Goal: Task Accomplishment & Management: Manage account settings

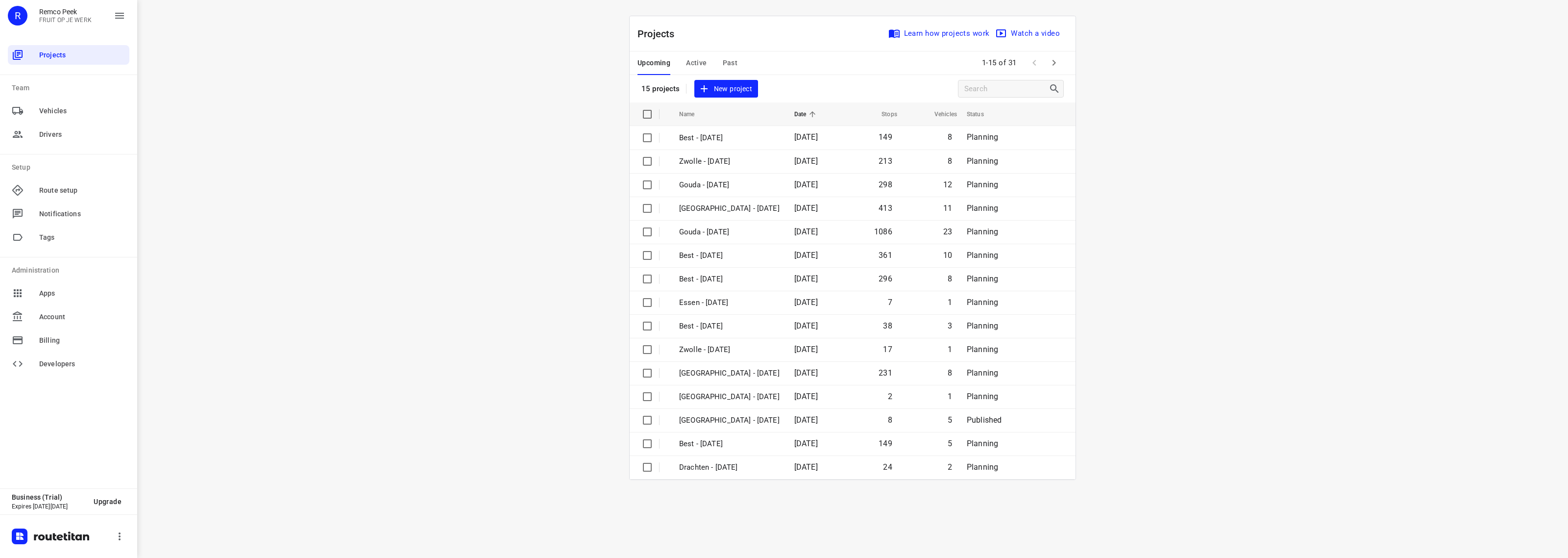
click at [692, 62] on span "Active" at bounding box center [696, 63] width 21 height 12
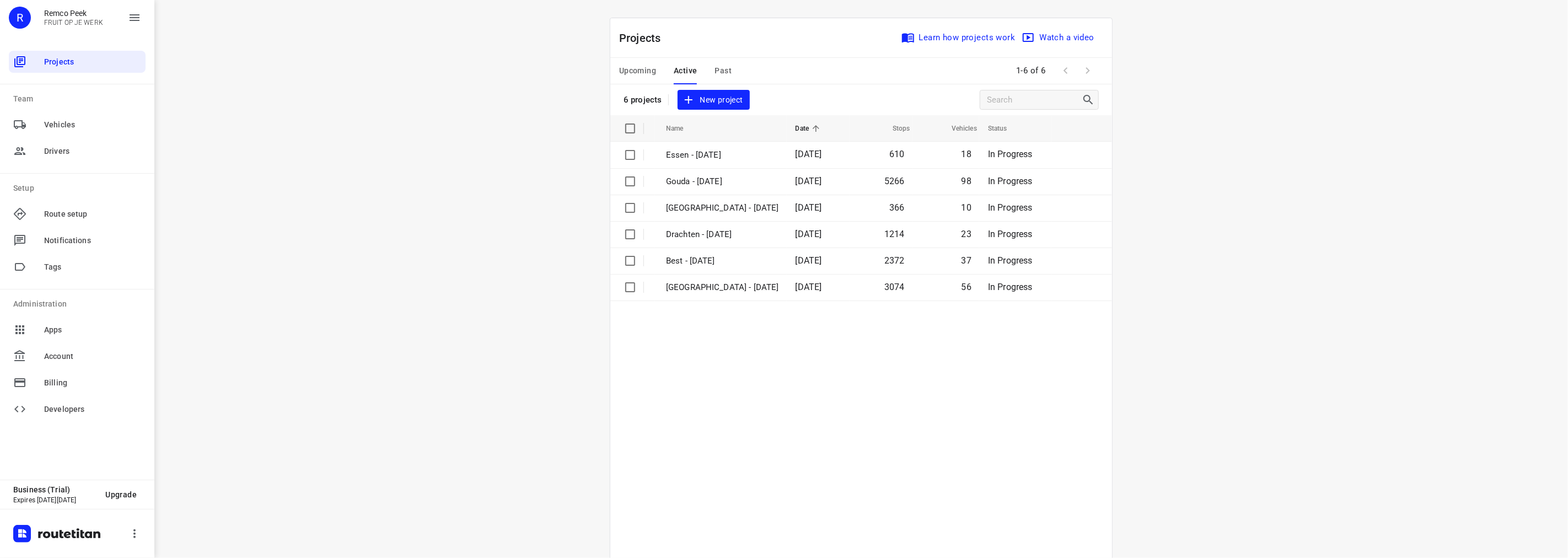
drag, startPoint x: 1729, startPoint y: 1, endPoint x: 1193, endPoint y: 192, distance: 569.0
click at [1195, 192] on div "i © 2025 Routetitan , © Stadia Maps , © OpenMapTiles © OpenStreetMap contributo…" at bounding box center [861, 279] width 1414 height 558
click at [690, 202] on p "[GEOGRAPHIC_DATA] - [DATE]" at bounding box center [722, 208] width 113 height 13
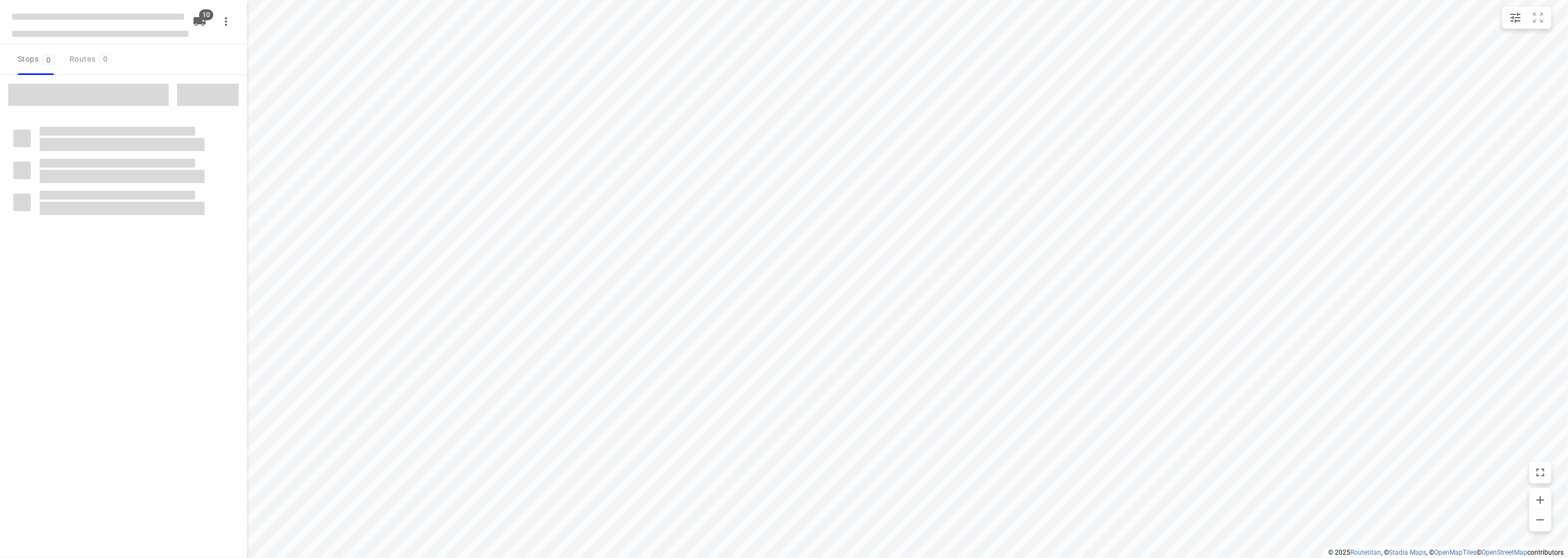
checkbox input "true"
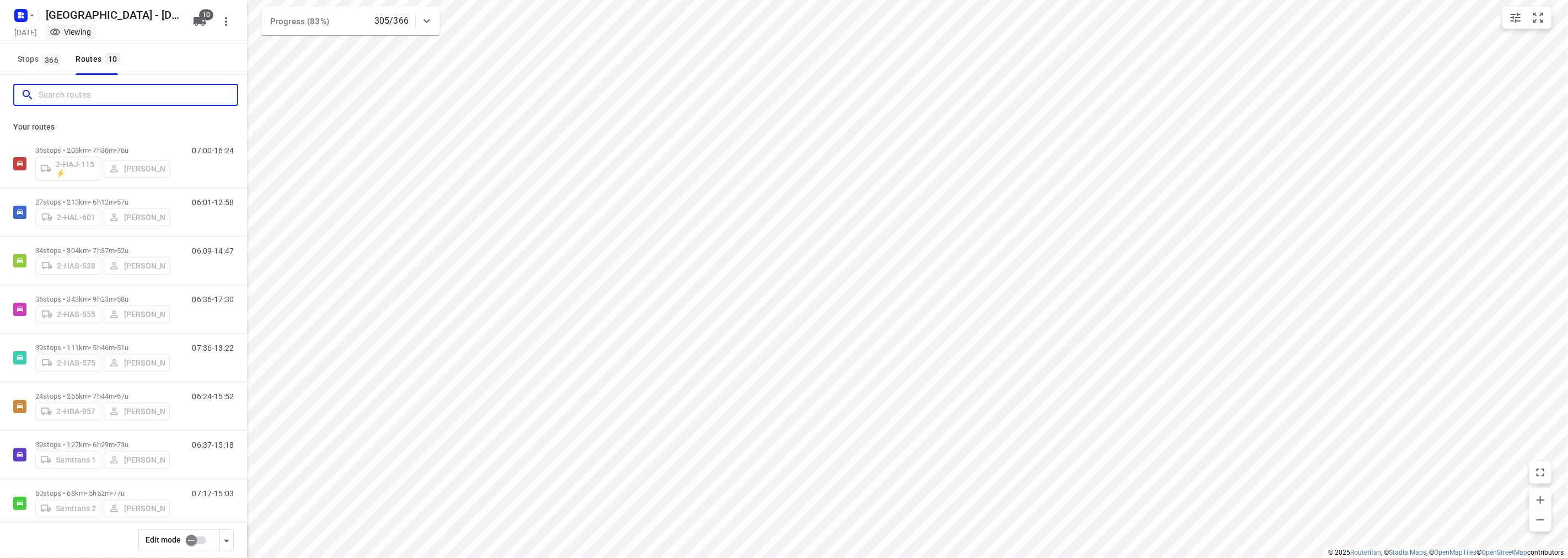
click at [151, 100] on input "Search routes" at bounding box center [138, 94] width 199 height 17
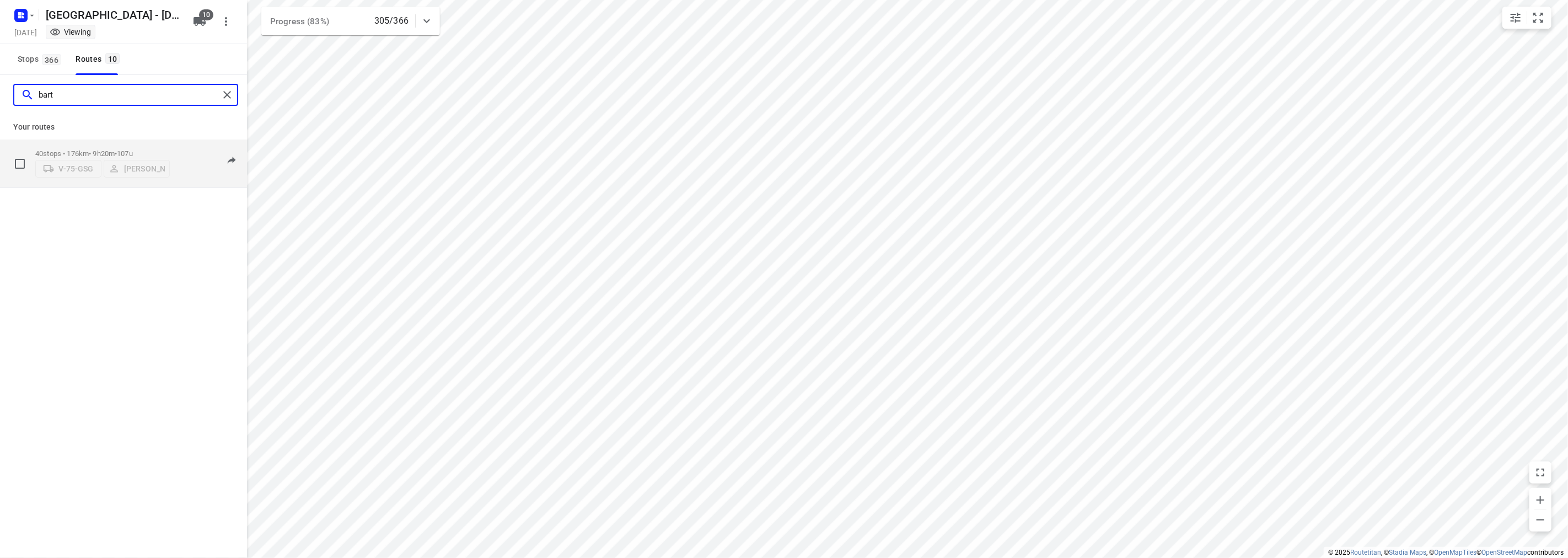
type input "bart"
click at [128, 149] on span "107u" at bounding box center [125, 153] width 16 height 8
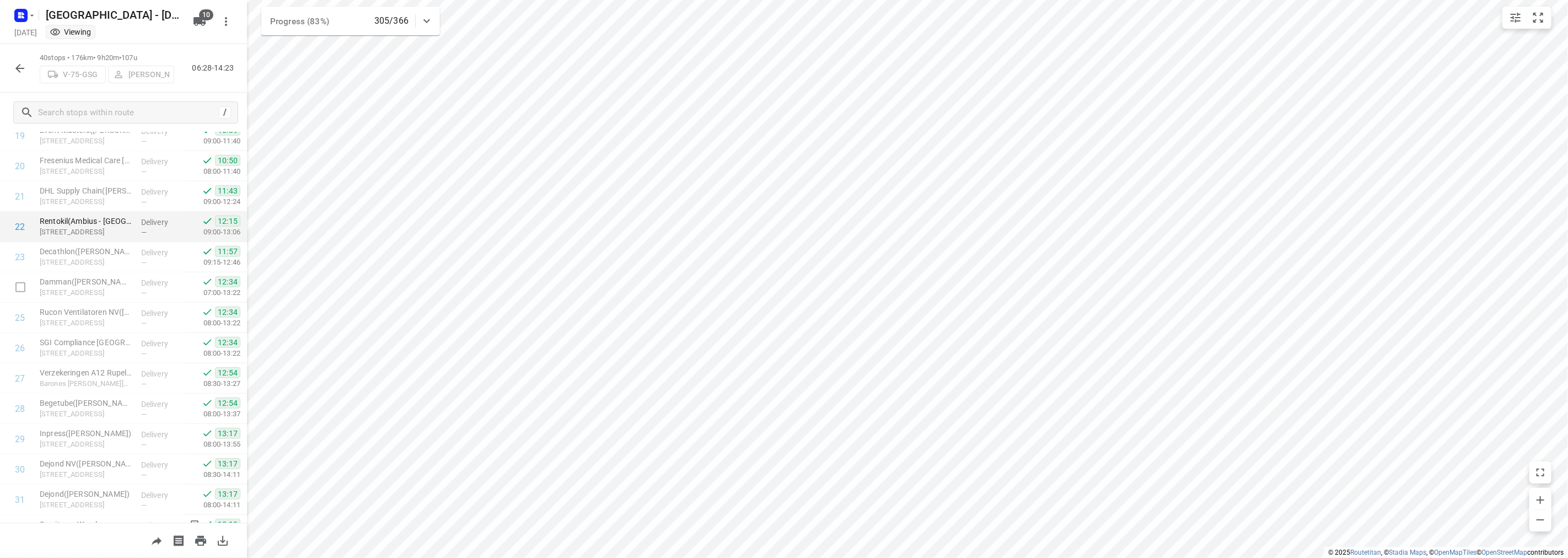
scroll to position [907, 0]
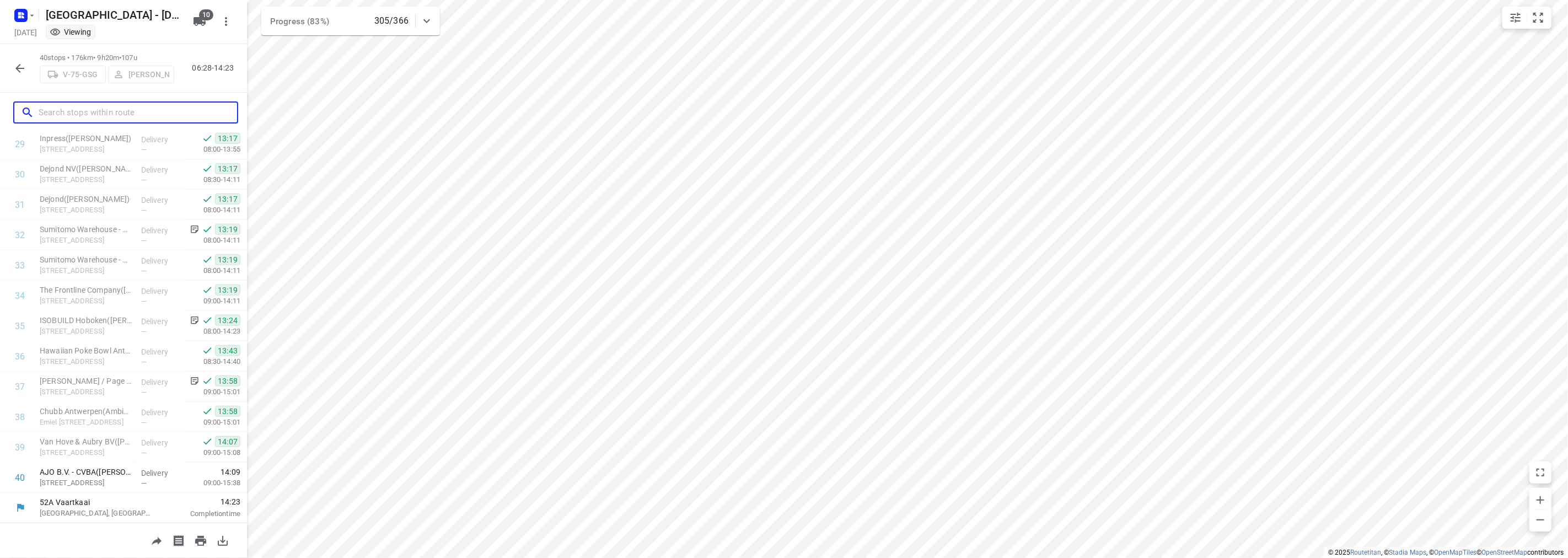
click at [106, 117] on input "text" at bounding box center [138, 112] width 199 height 17
type input "x"
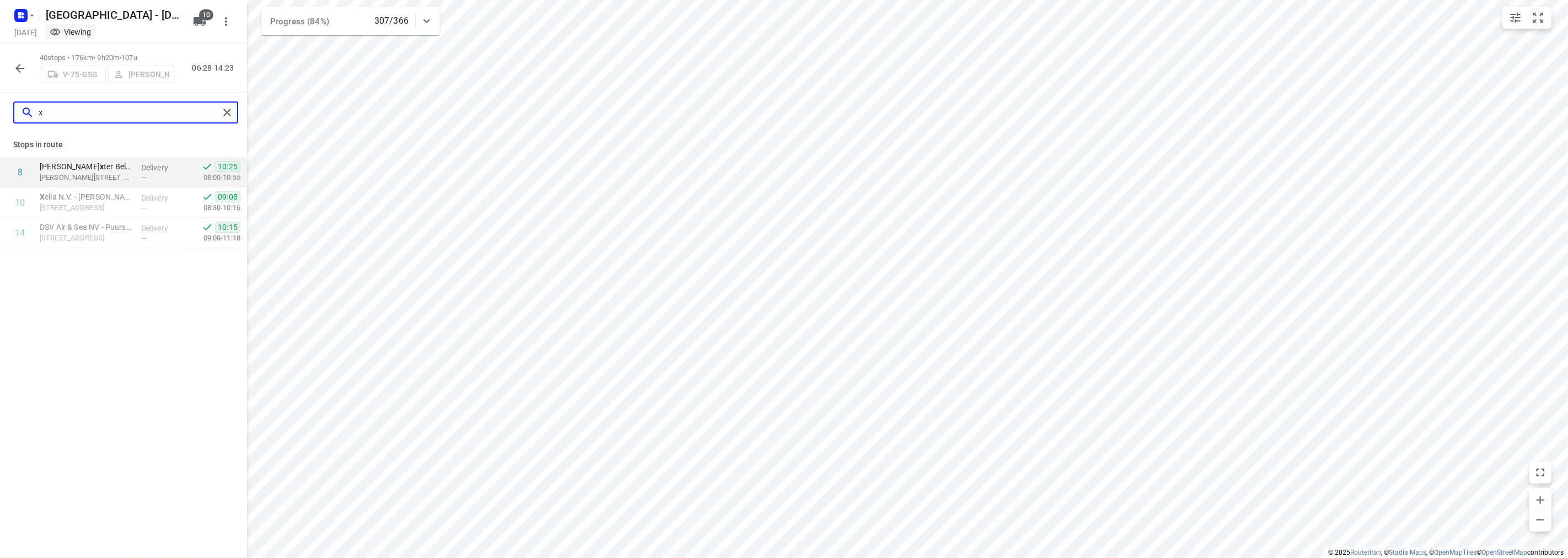
type input "x"
click at [22, 13] on icon "button" at bounding box center [23, 14] width 3 height 3
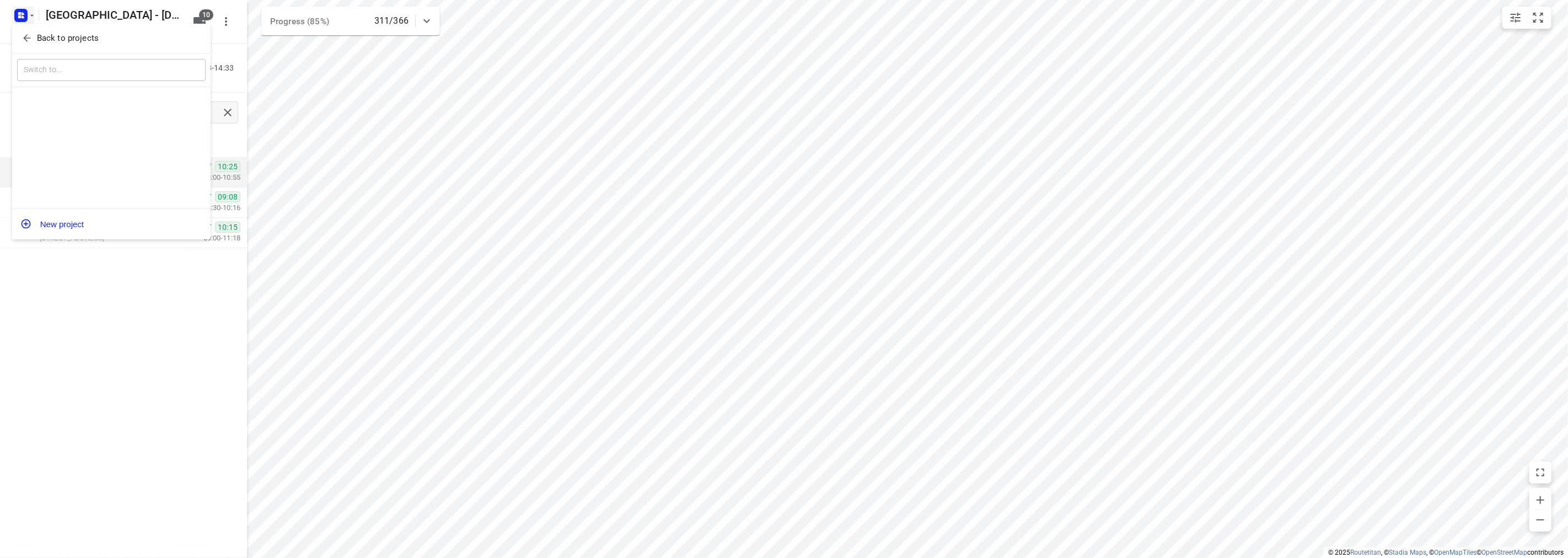
click at [22, 39] on icon "button" at bounding box center [27, 38] width 11 height 11
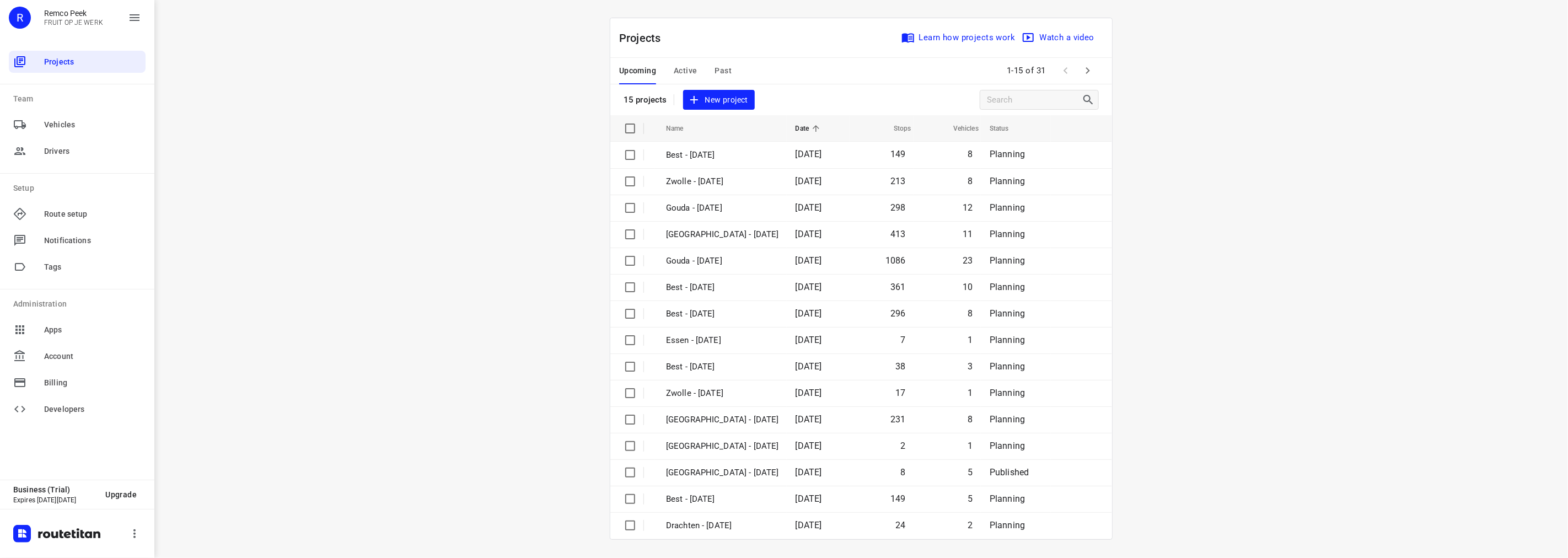
click at [690, 72] on span "Active" at bounding box center [686, 71] width 23 height 14
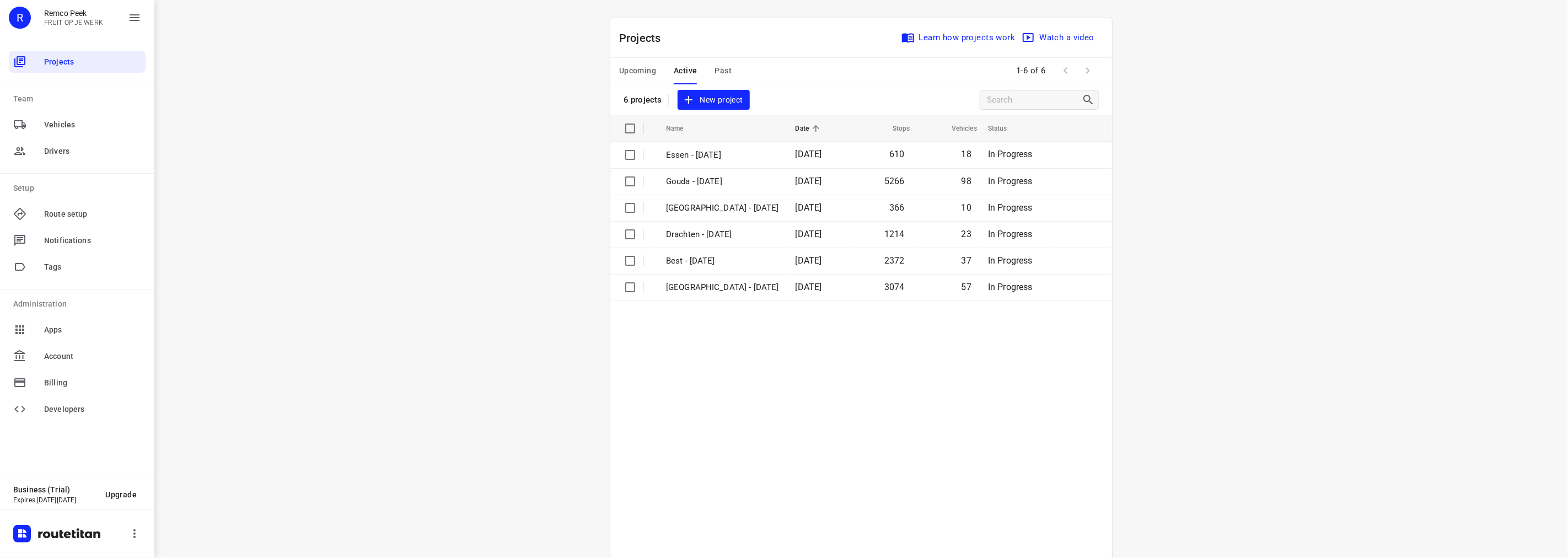
click at [293, 121] on div "i © 2025 Routetitan , © Stadia Maps , © OpenMapTiles © OpenStreetMap contributo…" at bounding box center [861, 279] width 1414 height 558
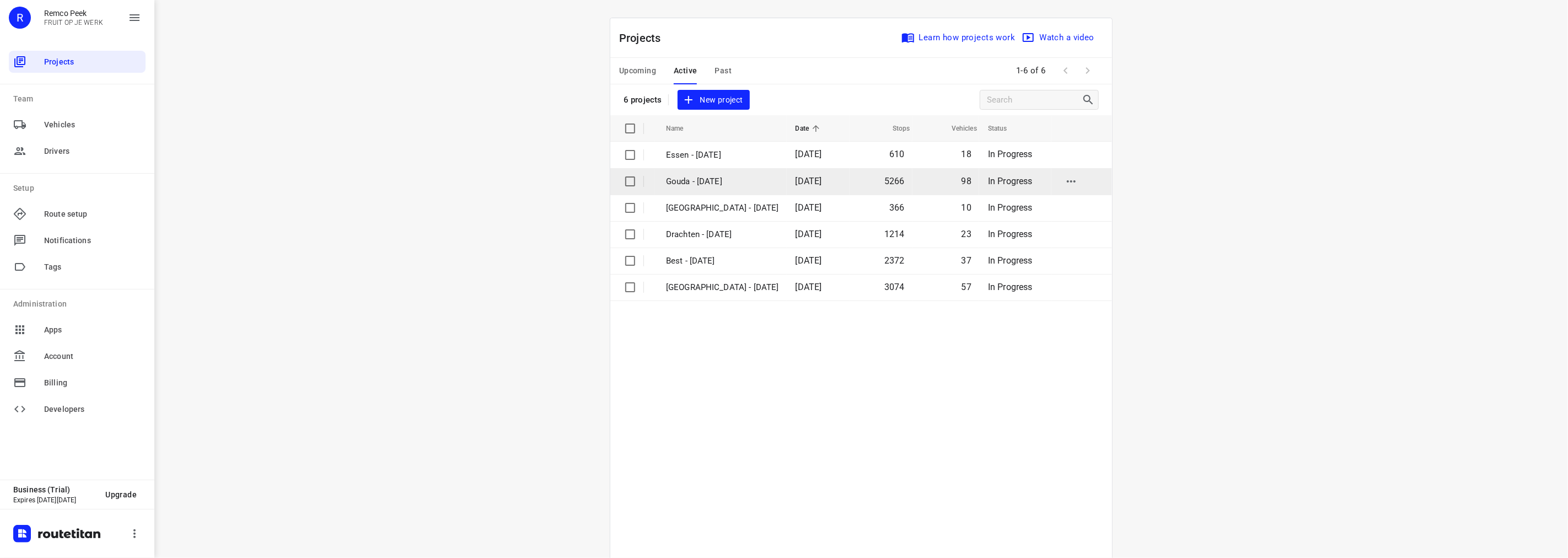
click at [674, 175] on p "Gouda - [DATE]" at bounding box center [722, 181] width 113 height 13
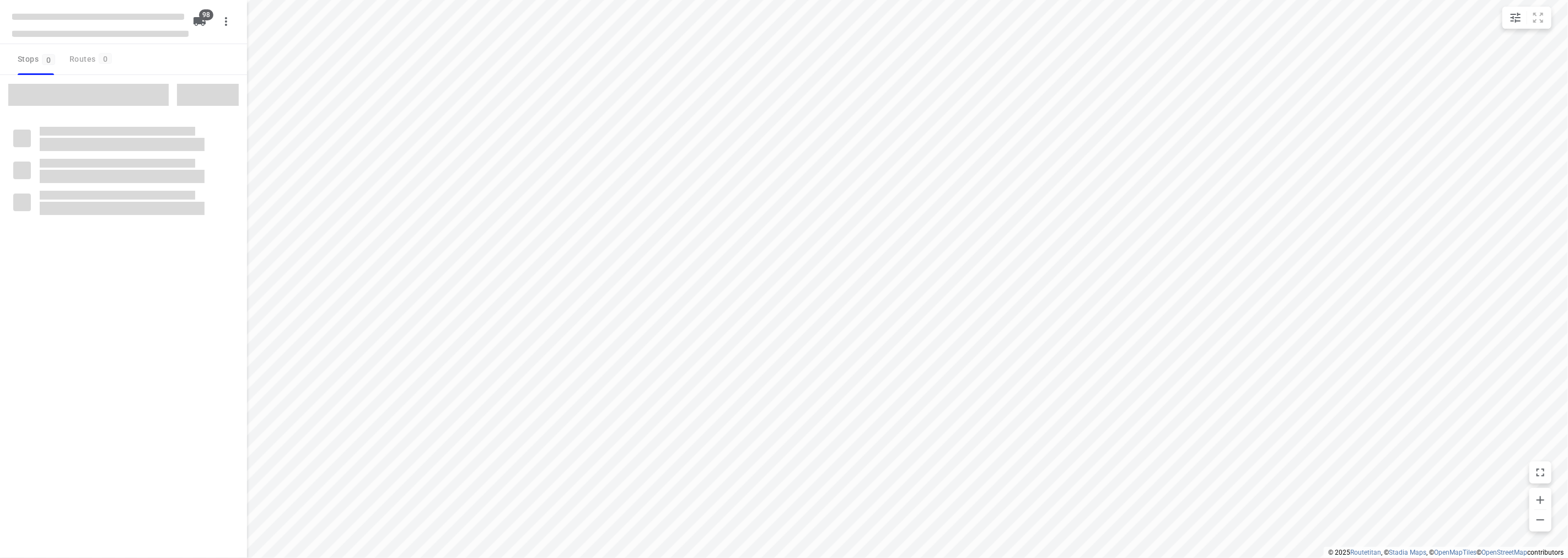
checkbox input "true"
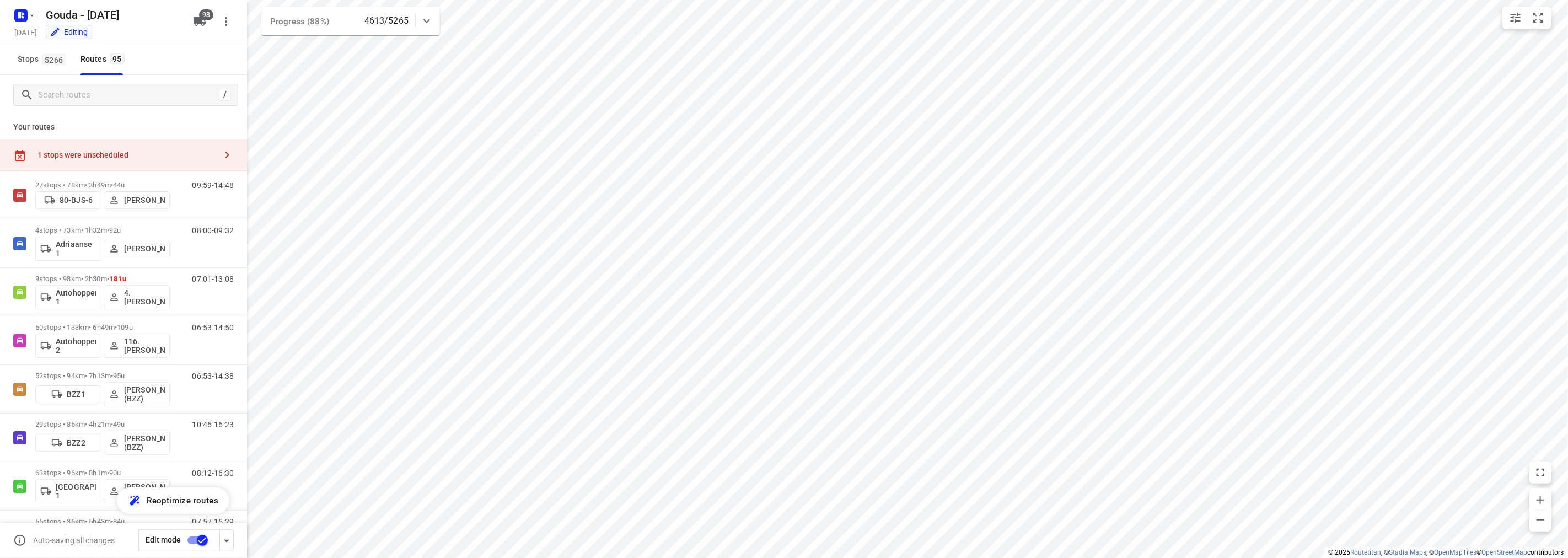
click at [138, 121] on p "Your routes" at bounding box center [123, 127] width 221 height 12
click at [14, 16] on icon "button" at bounding box center [21, 16] width 18 height 18
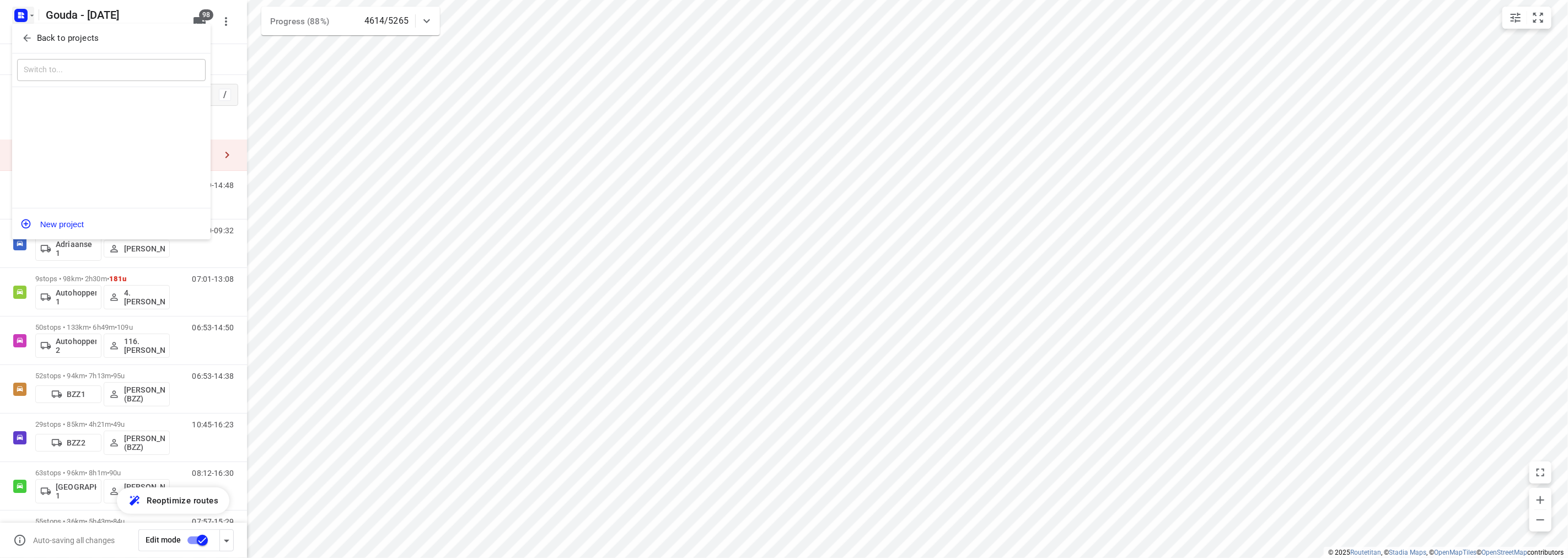
click at [27, 34] on icon "button" at bounding box center [27, 38] width 11 height 11
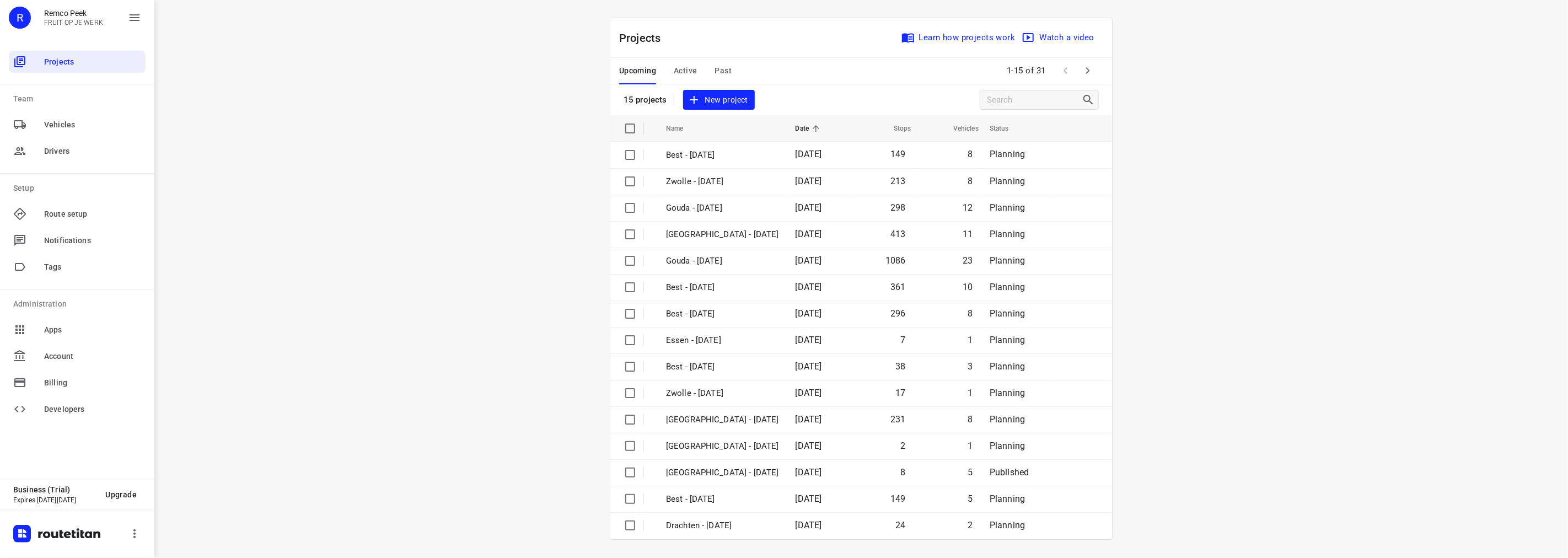
click at [680, 72] on span "Active" at bounding box center [686, 71] width 23 height 14
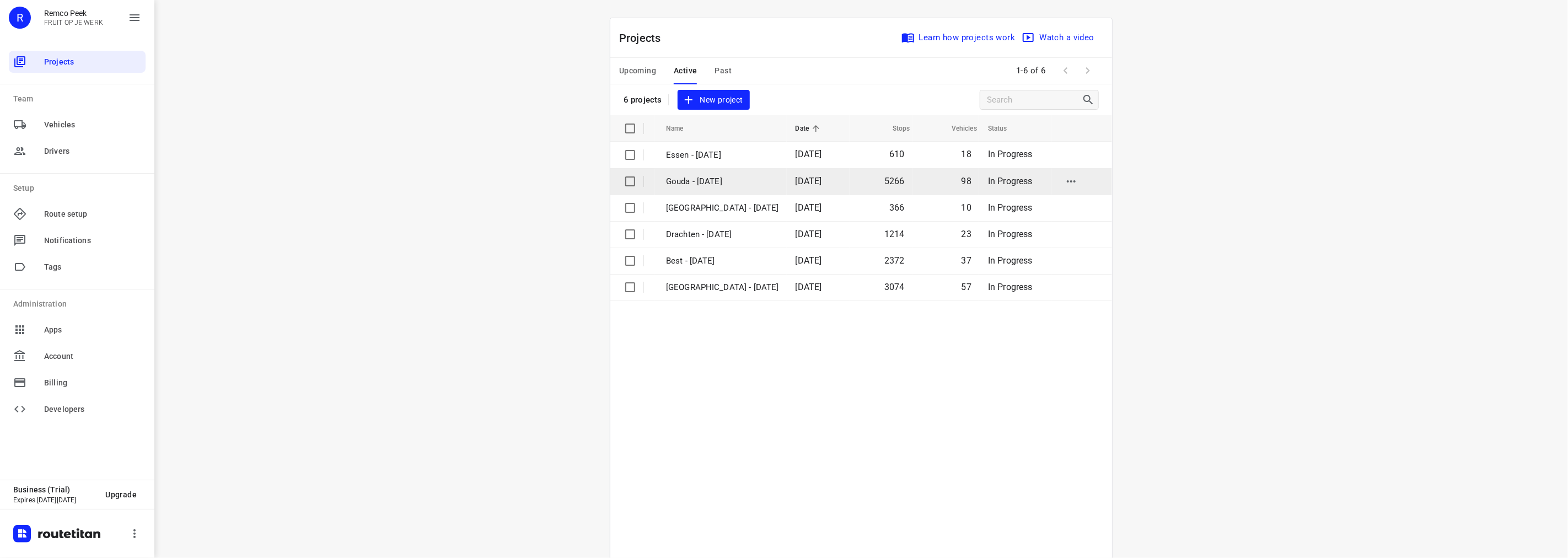
click at [688, 179] on p "Gouda - [DATE]" at bounding box center [722, 181] width 113 height 13
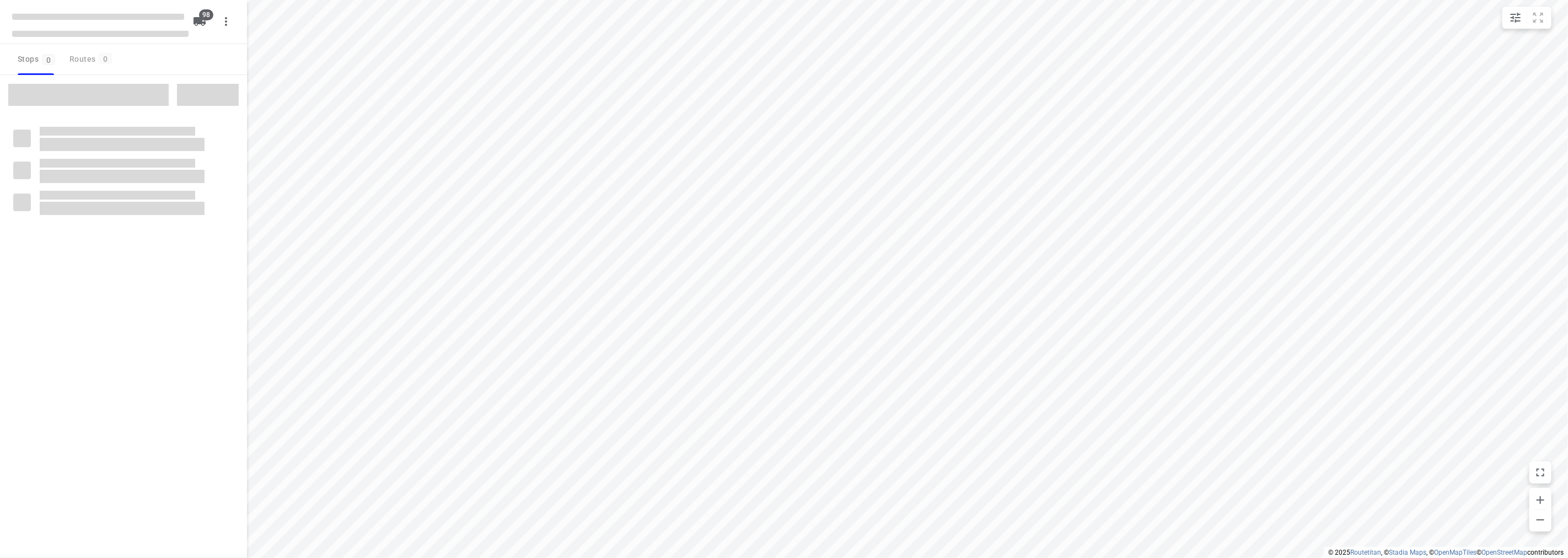
checkbox input "true"
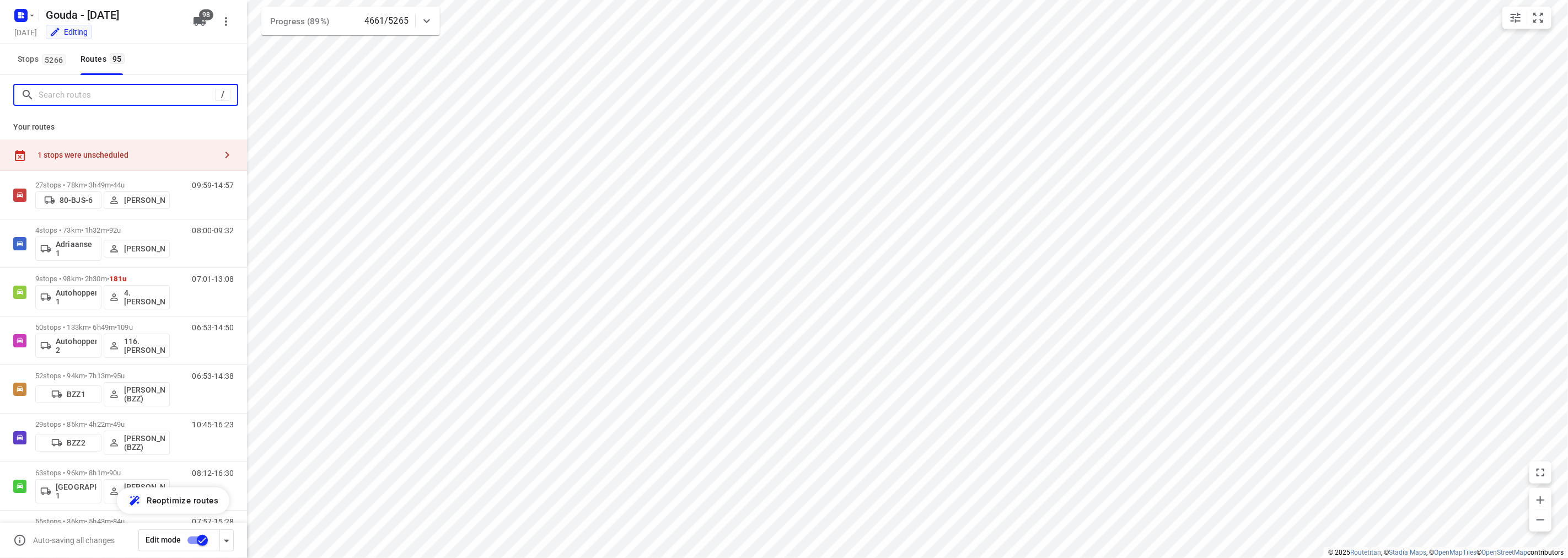
click at [134, 97] on input "Search routes" at bounding box center [127, 94] width 177 height 17
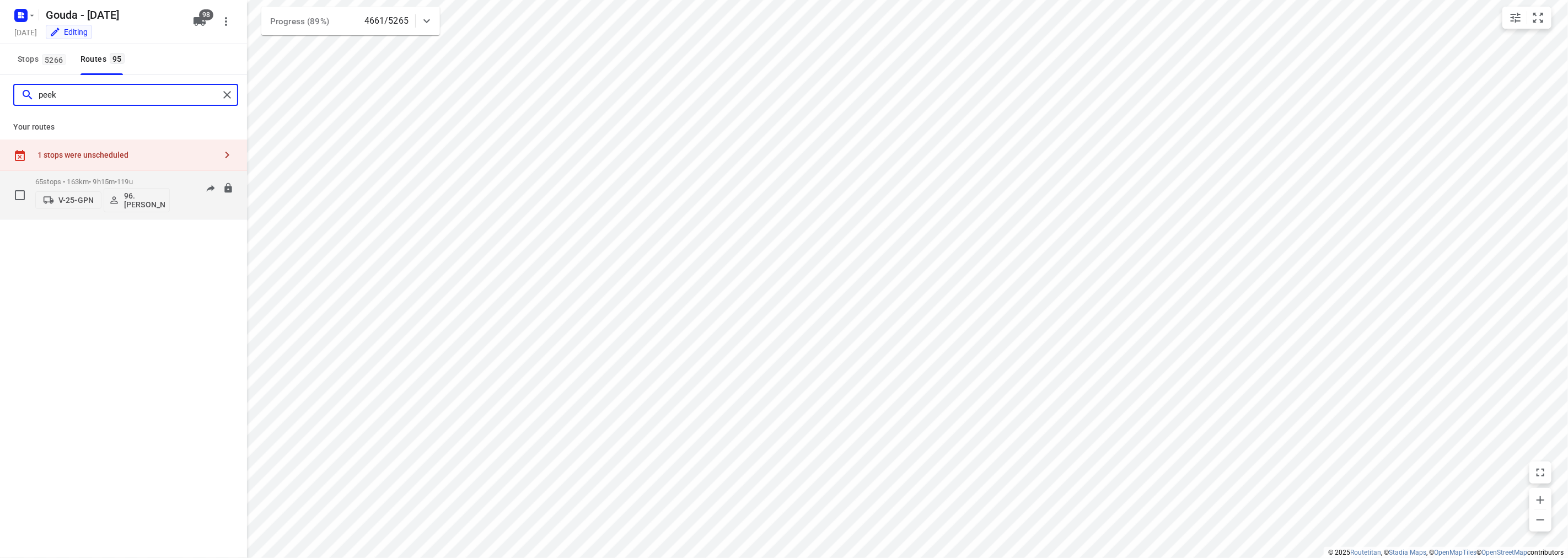
type input "peek"
click at [133, 179] on span "119u" at bounding box center [125, 181] width 16 height 8
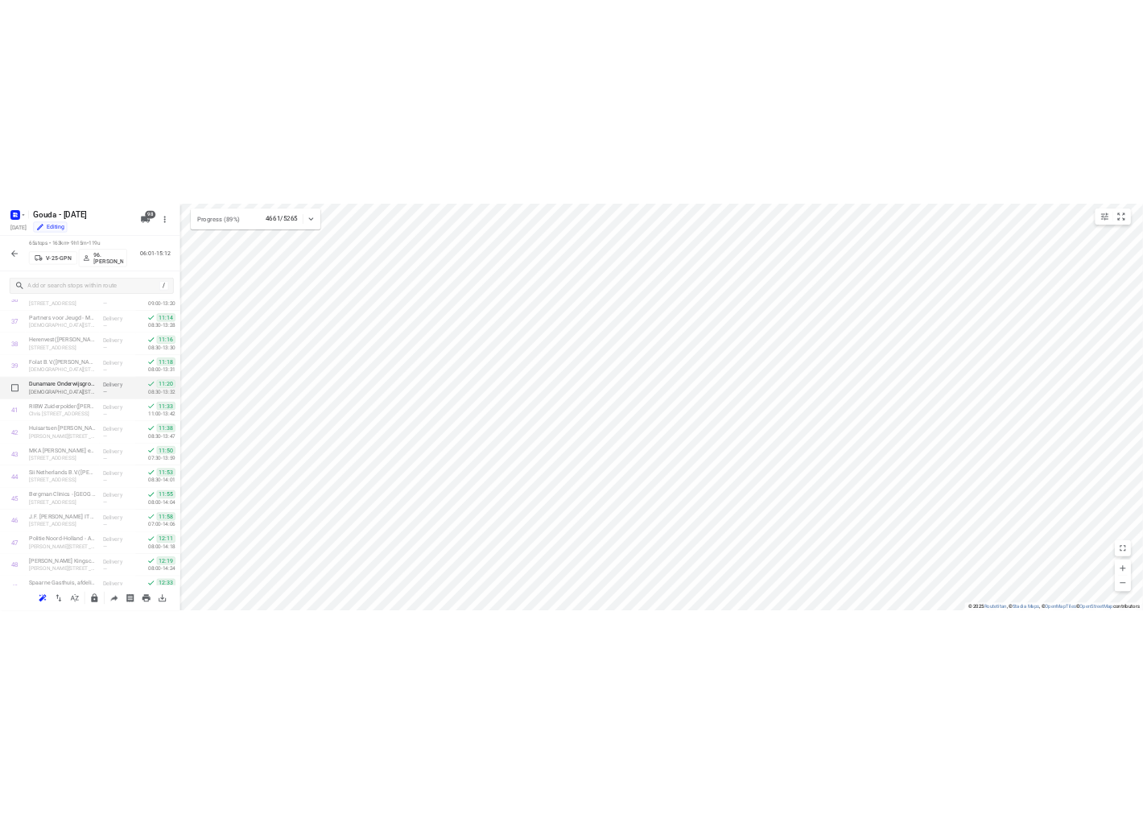
scroll to position [2478, 0]
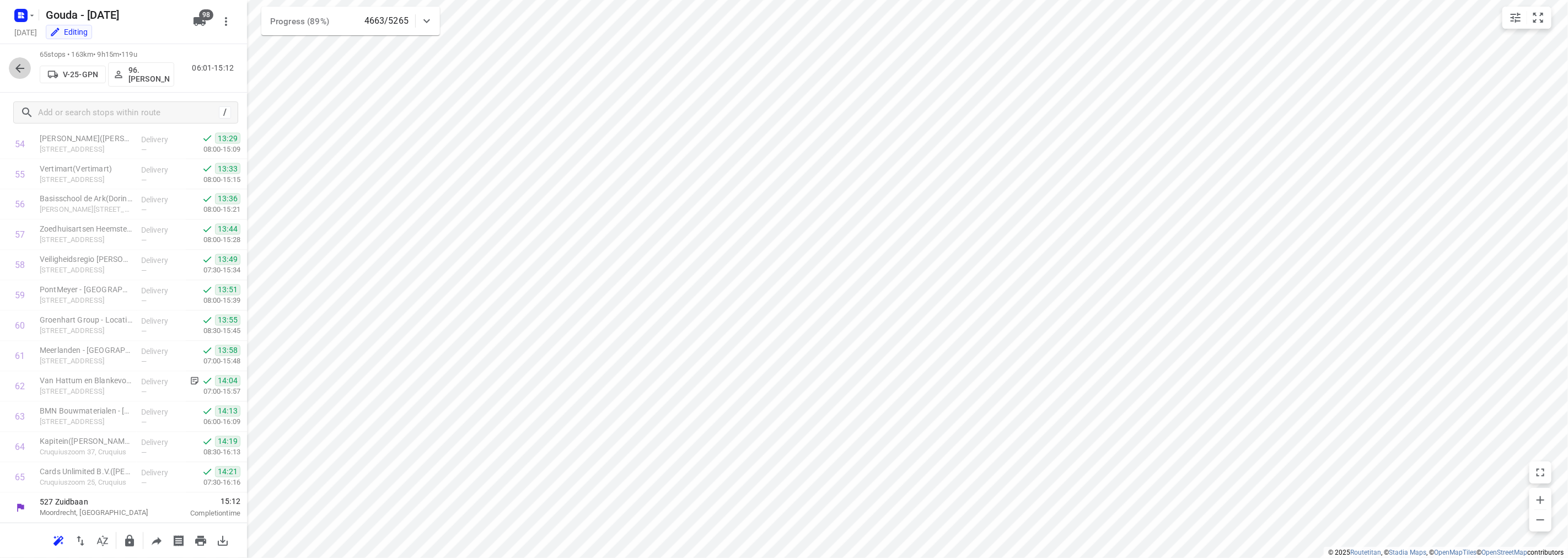
click at [23, 61] on button "button" at bounding box center [20, 68] width 22 height 22
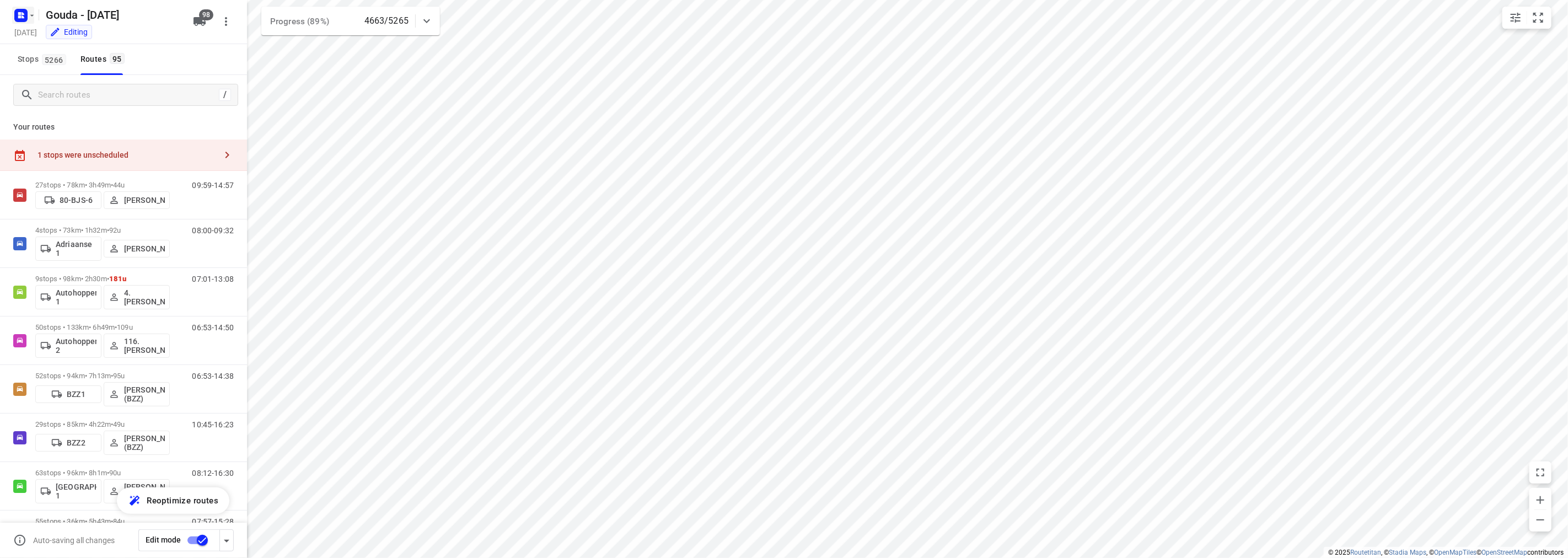
click at [26, 13] on rect "button" at bounding box center [21, 15] width 13 height 13
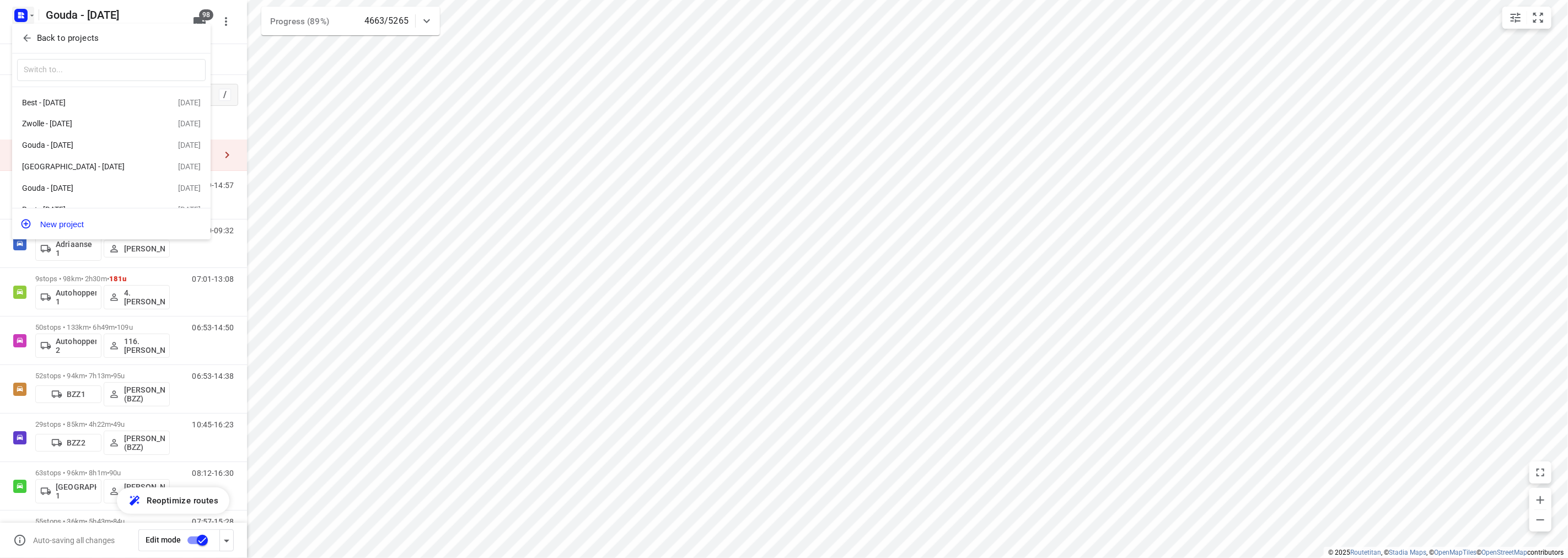
click at [245, 138] on div at bounding box center [784, 279] width 1568 height 558
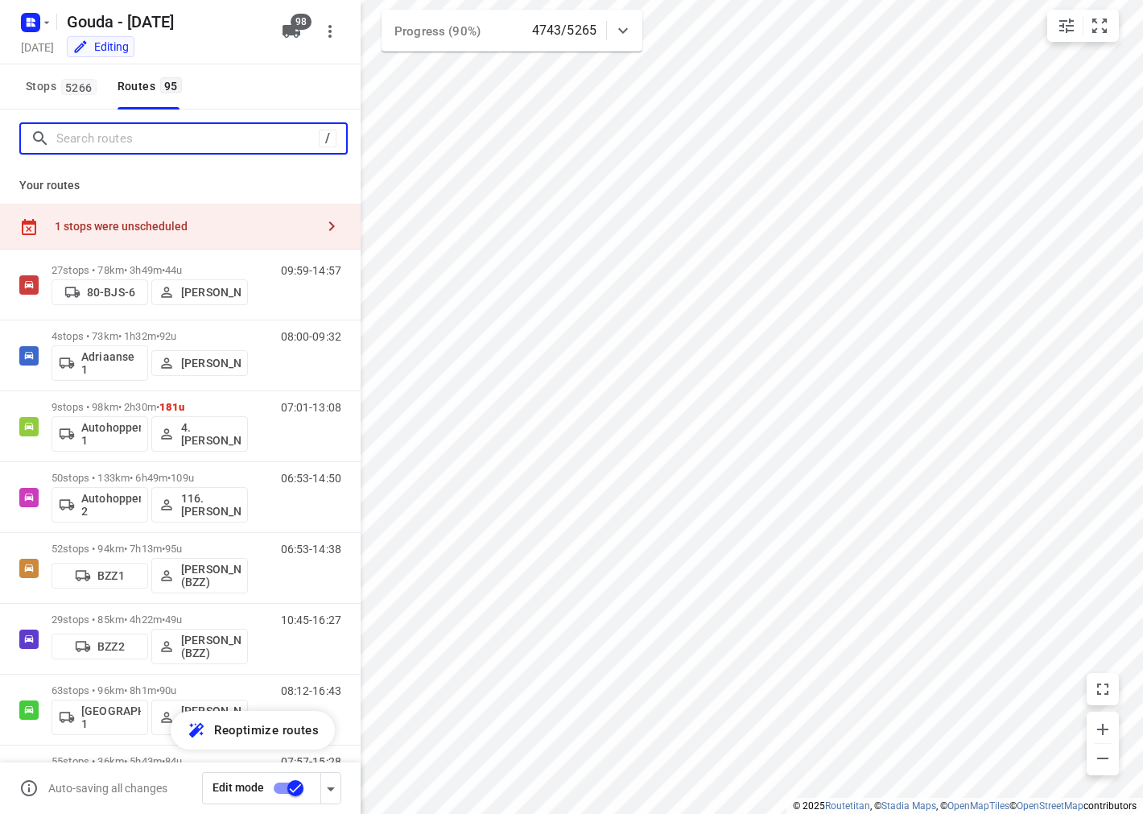
click at [166, 142] on input "Search routes" at bounding box center [187, 138] width 262 height 25
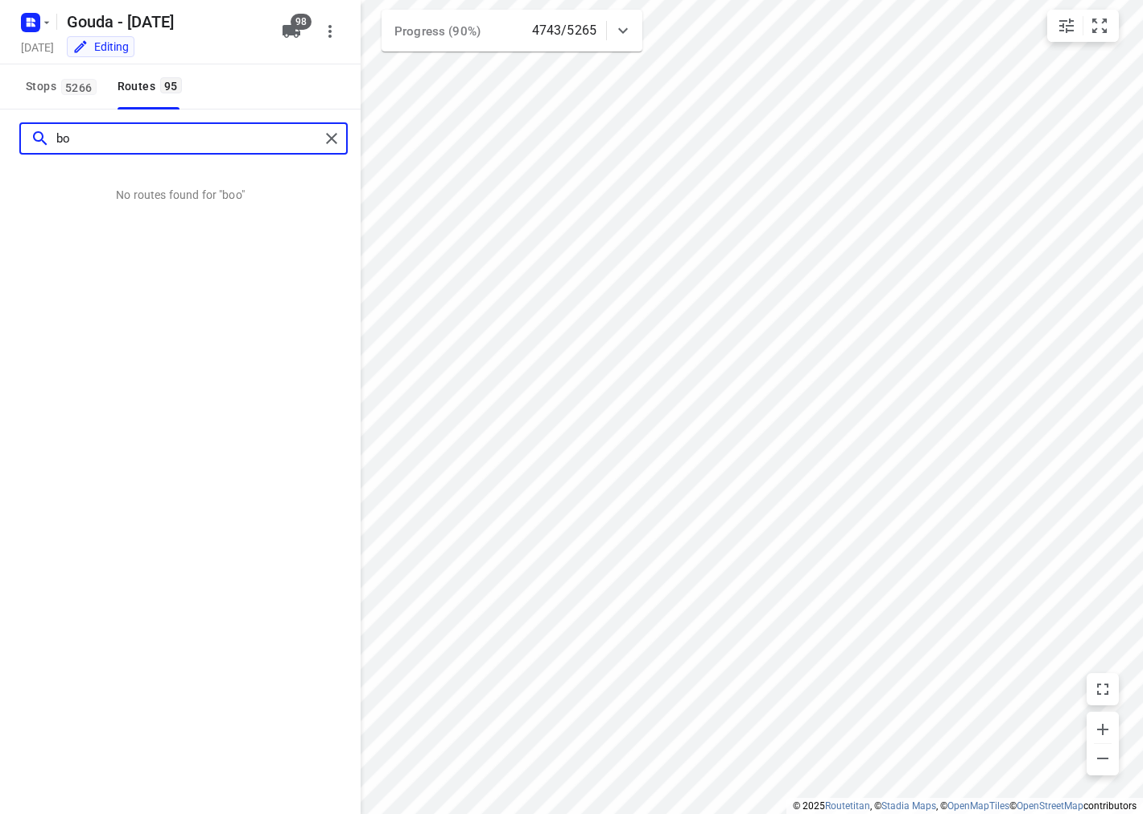
type input "b"
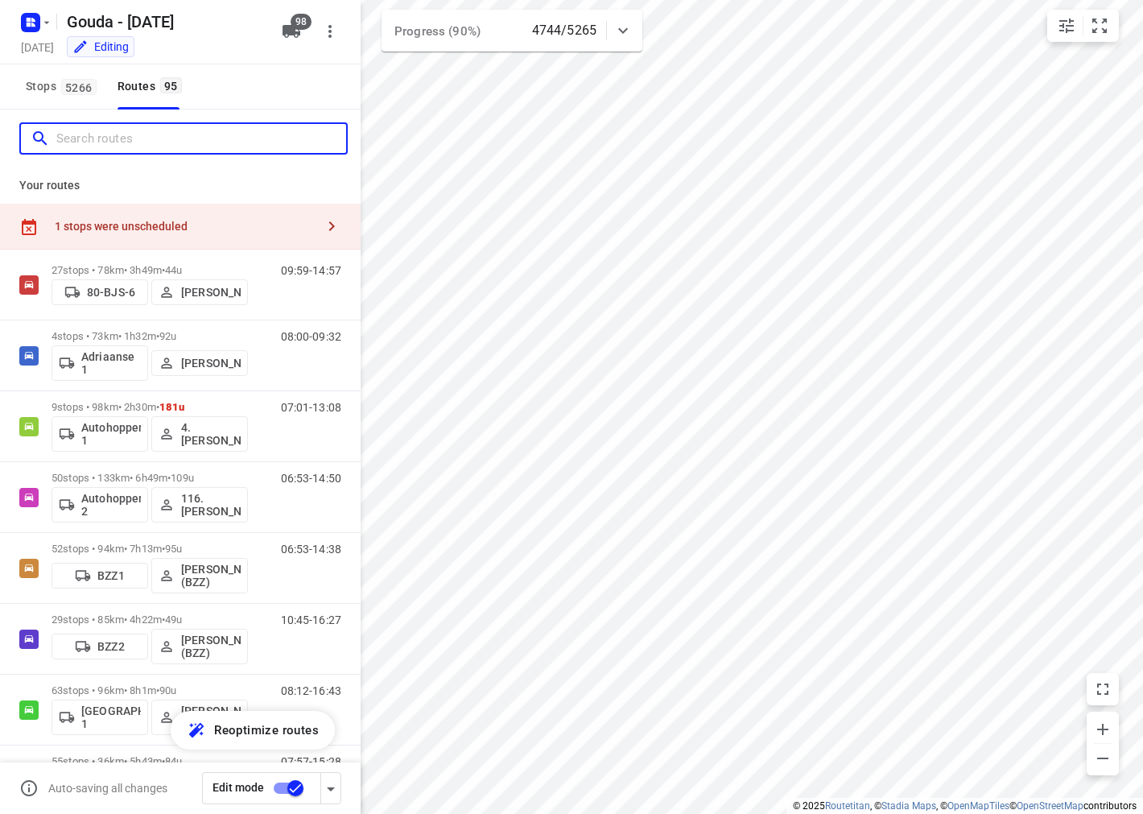
click at [205, 143] on input "Search routes" at bounding box center [201, 138] width 290 height 25
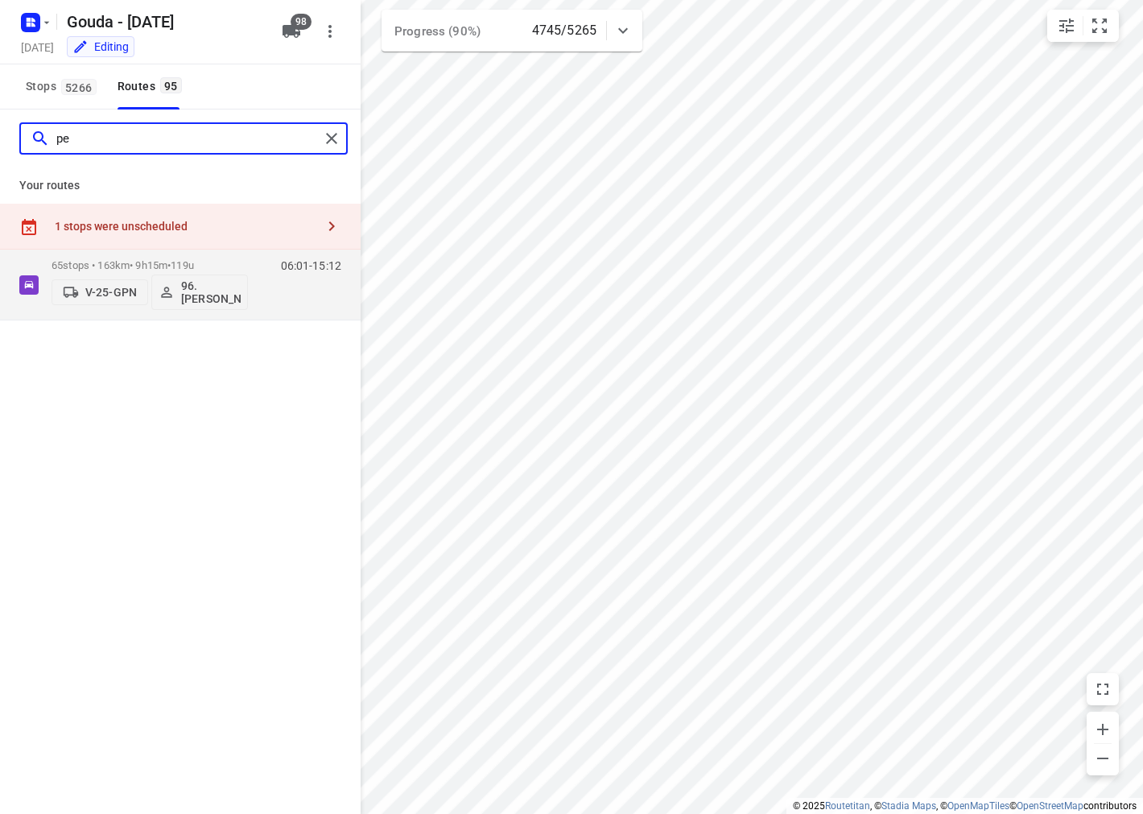
type input "p"
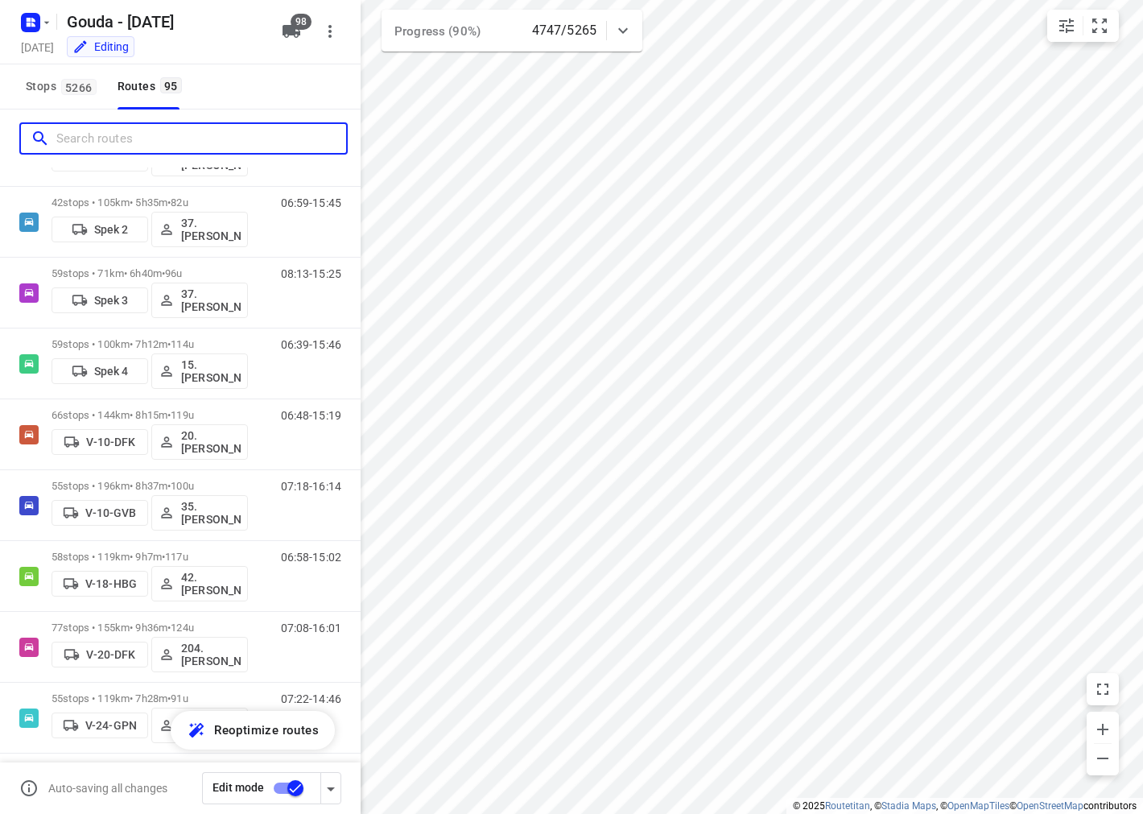
scroll to position [0, 0]
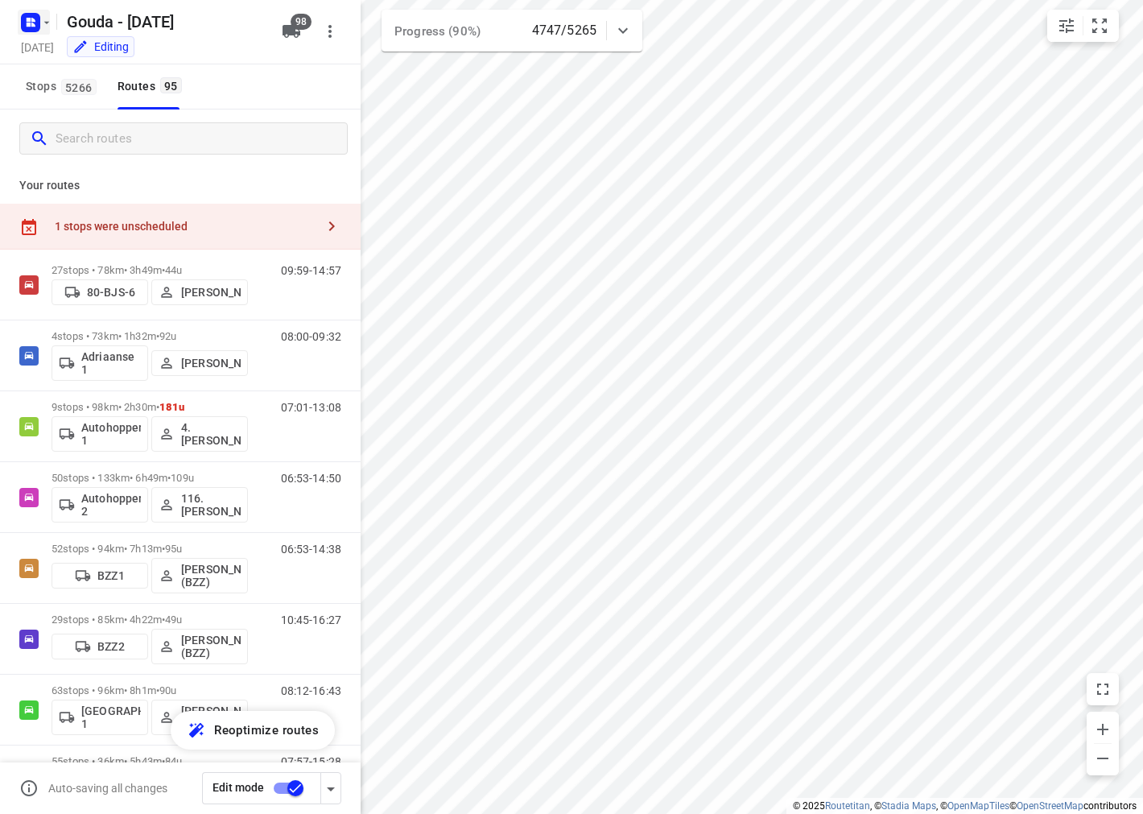
click at [25, 16] on rect "button" at bounding box center [30, 22] width 19 height 19
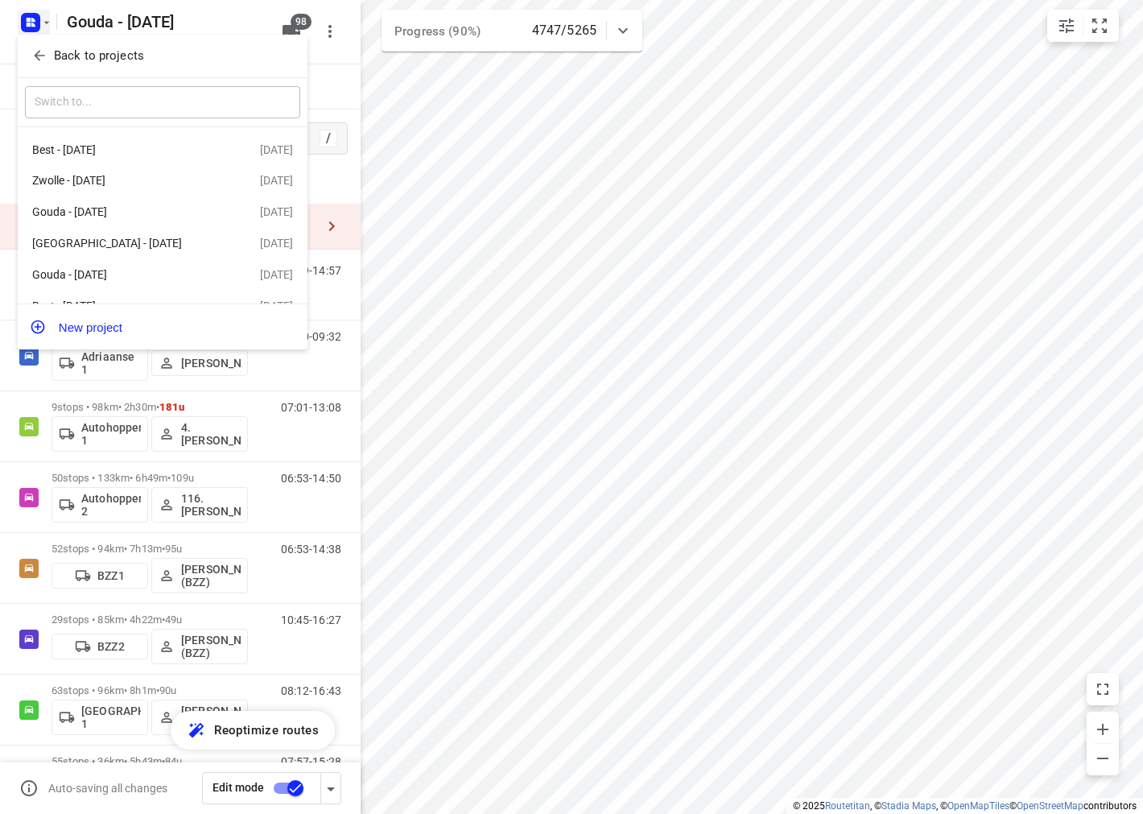
click at [35, 62] on icon "button" at bounding box center [39, 55] width 16 height 16
